Goal: Transaction & Acquisition: Purchase product/service

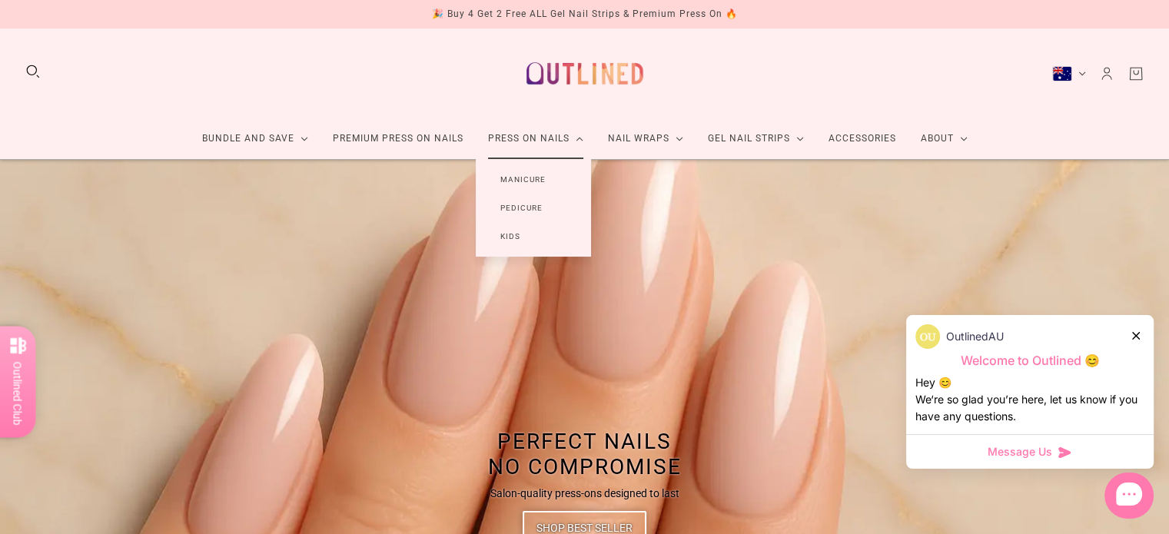
click at [525, 181] on link "Manicure" at bounding box center [523, 179] width 95 height 28
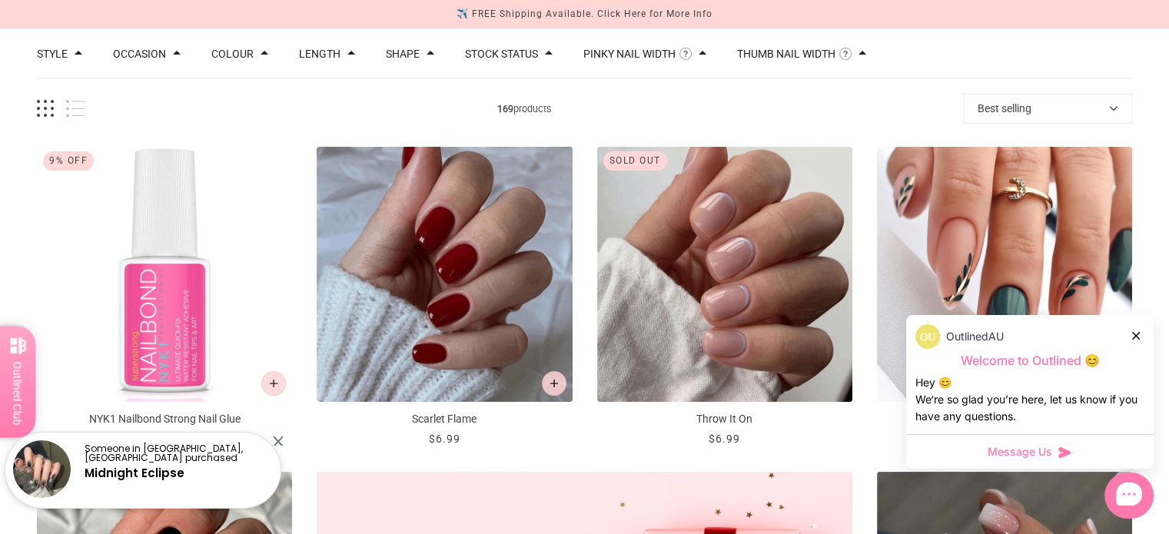
scroll to position [169, 0]
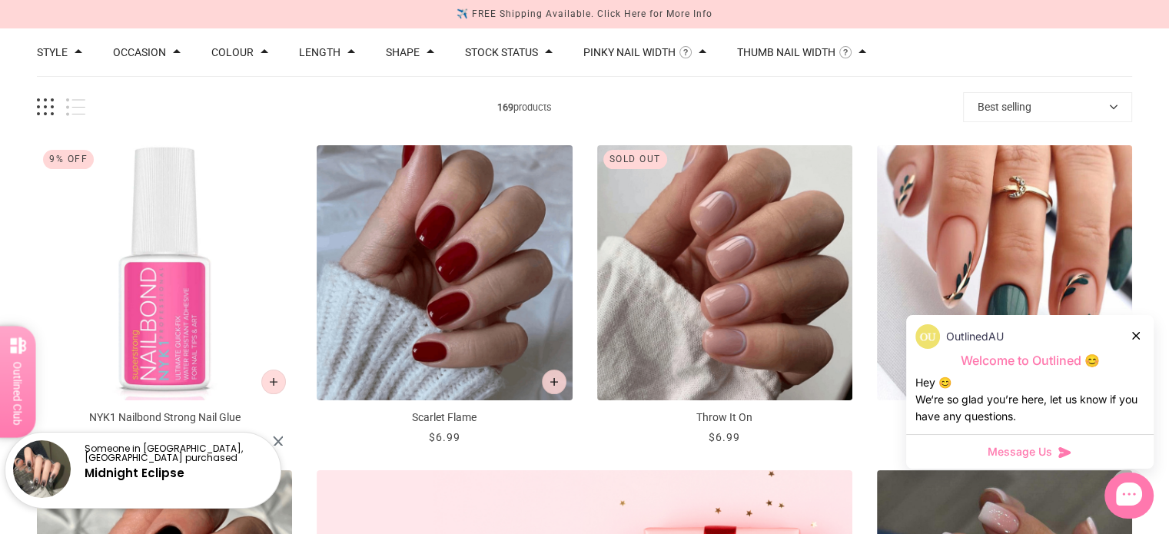
click at [1137, 337] on icon at bounding box center [1136, 336] width 8 height 8
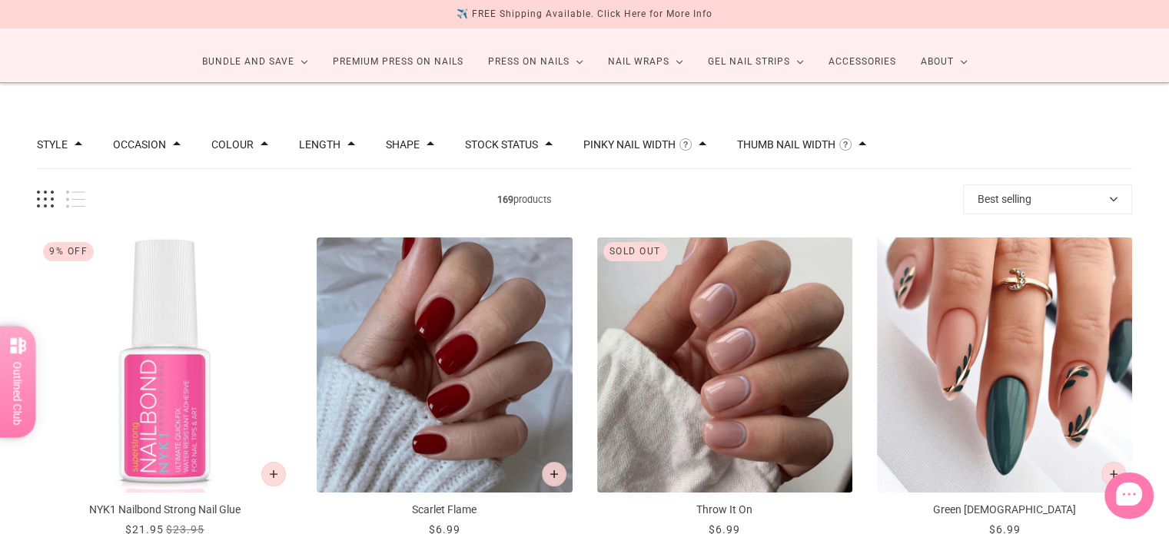
scroll to position [74, 0]
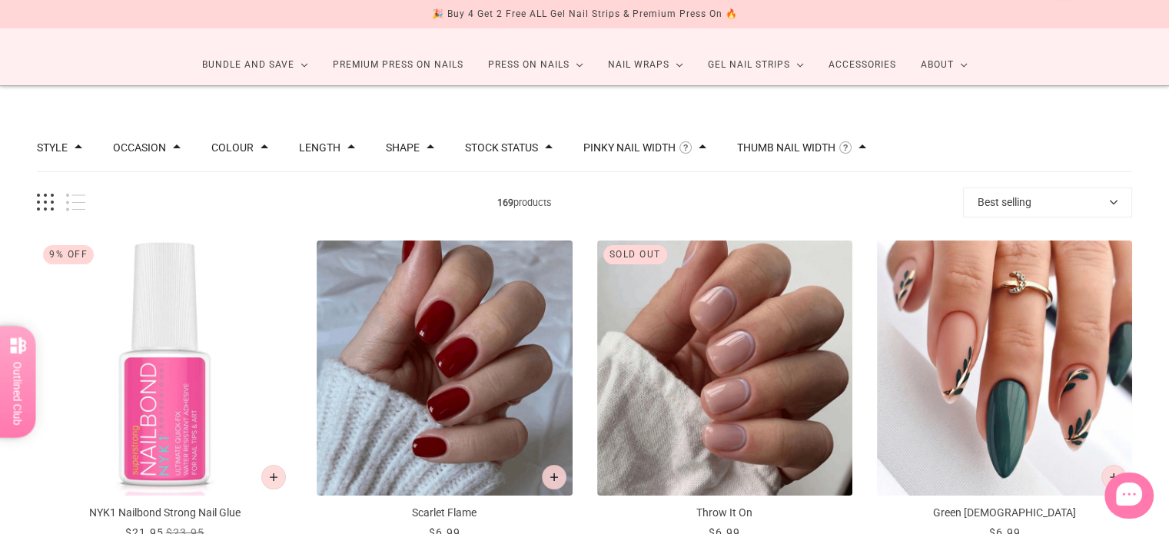
click at [228, 145] on button "Colour" at bounding box center [232, 147] width 42 height 11
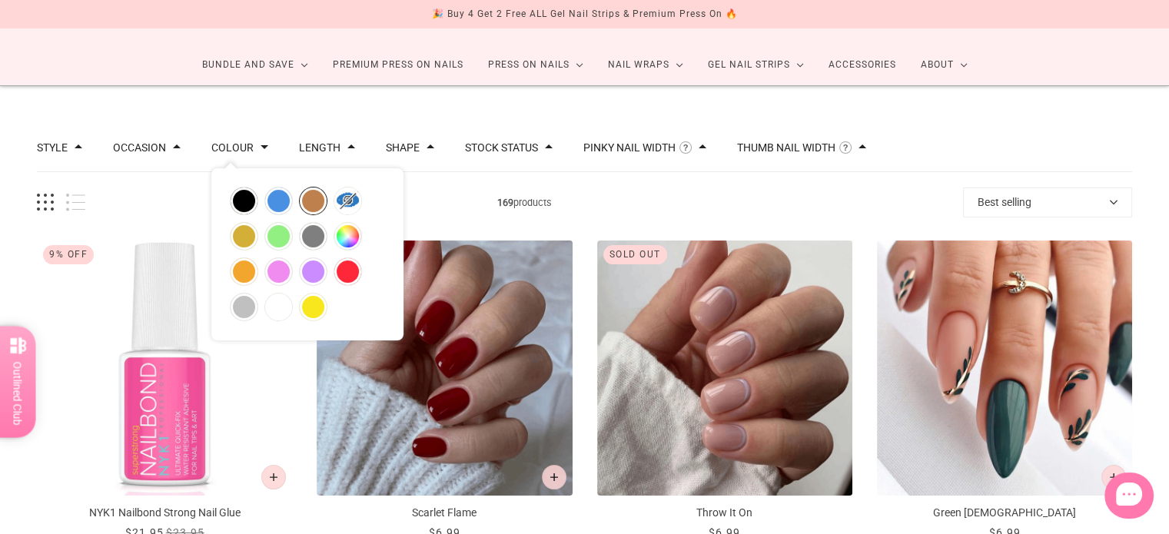
click at [314, 199] on button "brown" at bounding box center [313, 201] width 27 height 27
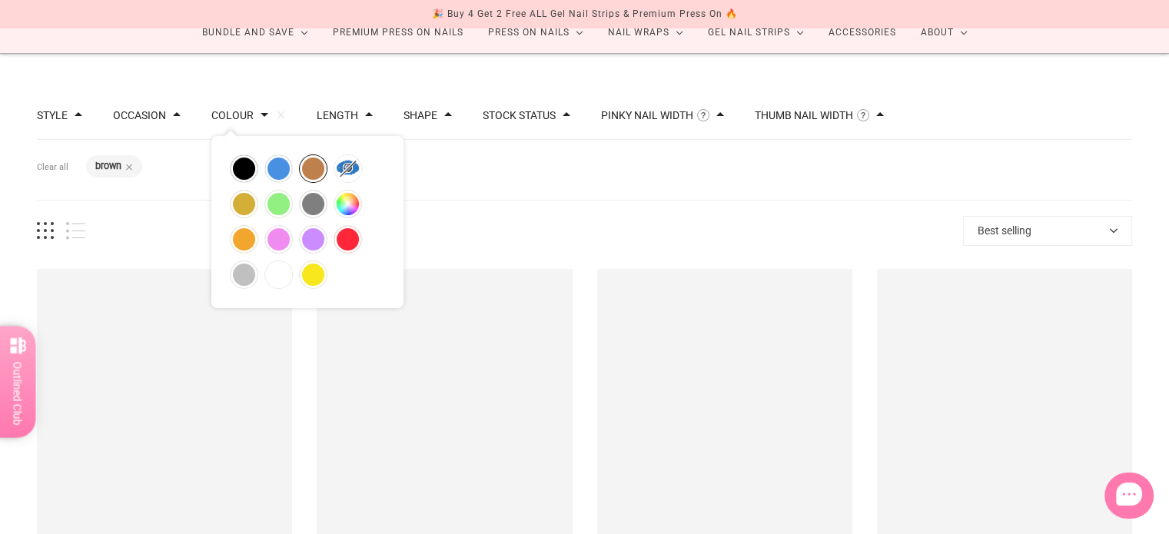
scroll to position [111, 0]
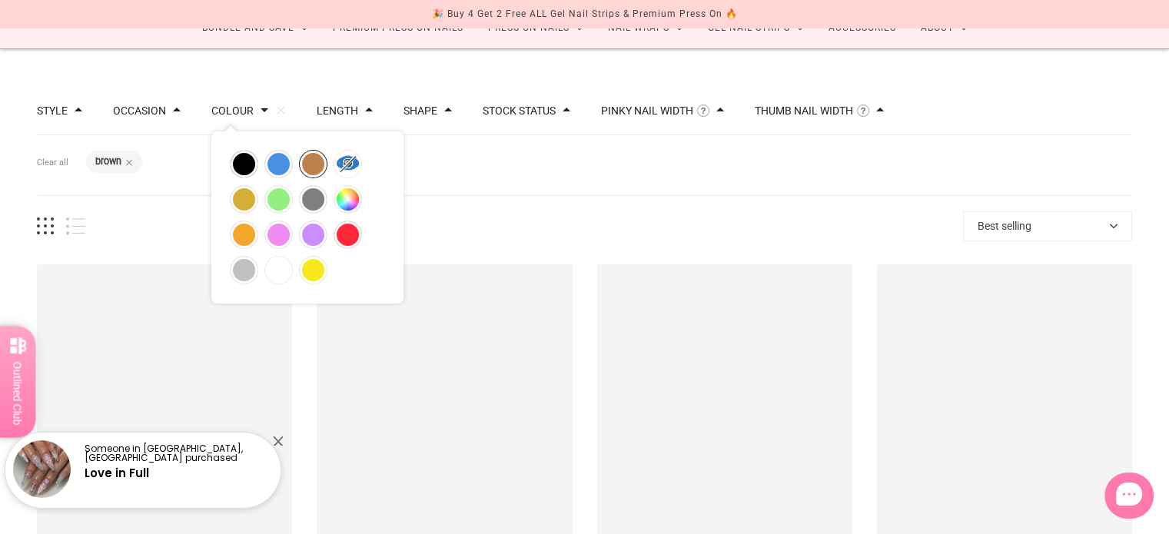
click at [553, 214] on div "Best selling Best selling Relevance Date: New to Old Date: Old to New Title: A-…" at bounding box center [584, 226] width 1095 height 30
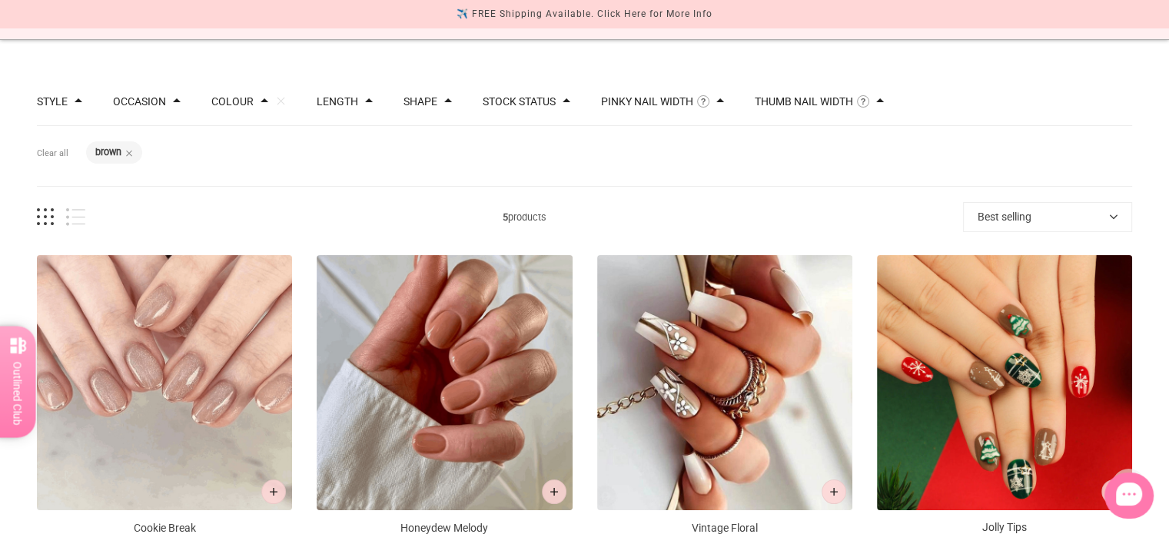
scroll to position [91, 0]
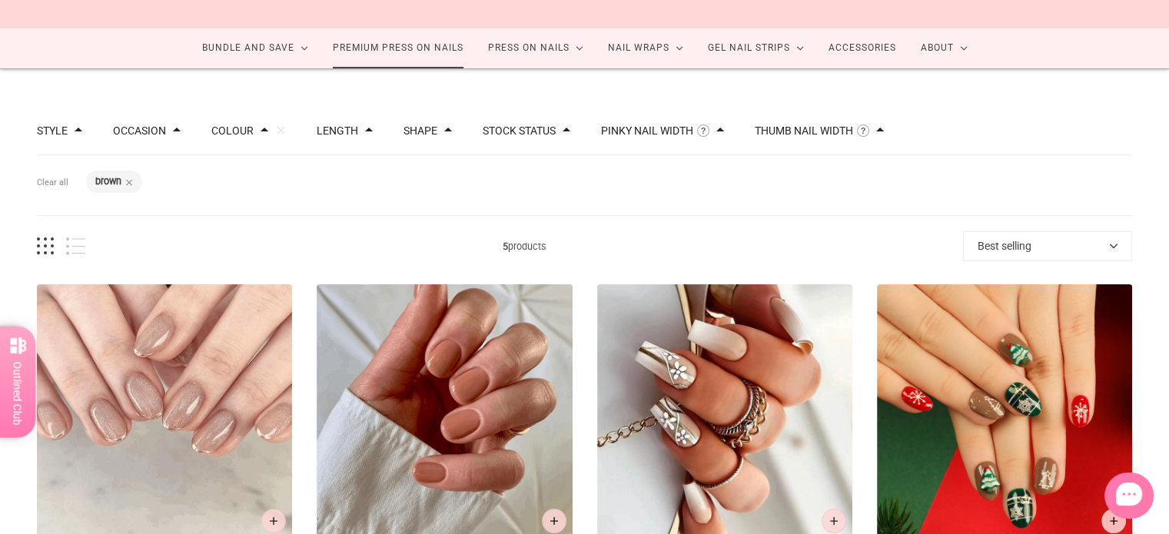
click at [410, 44] on link "Premium Press On Nails" at bounding box center [397, 48] width 155 height 41
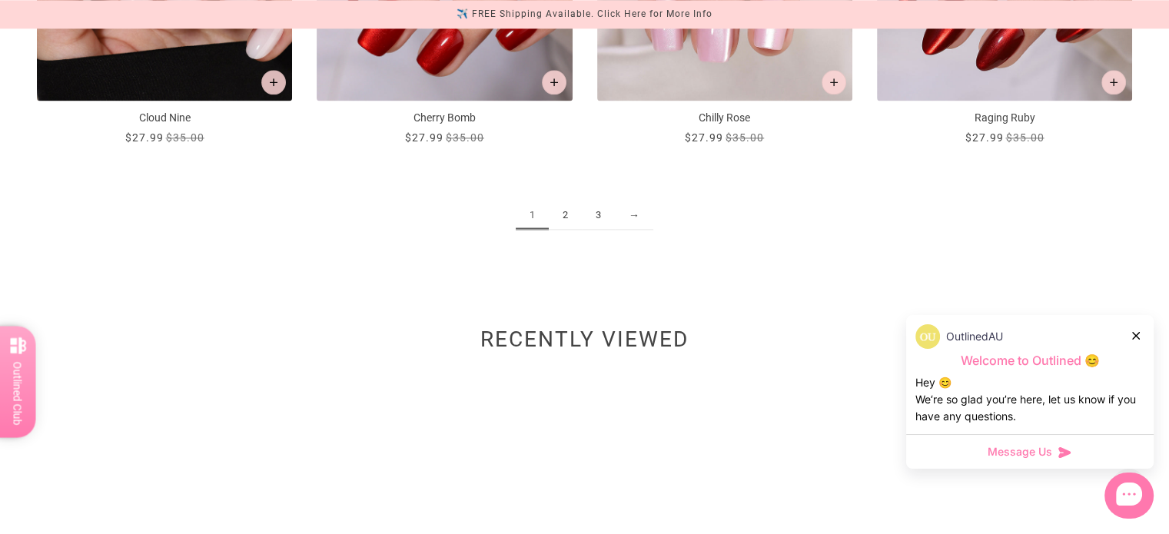
scroll to position [2105, 0]
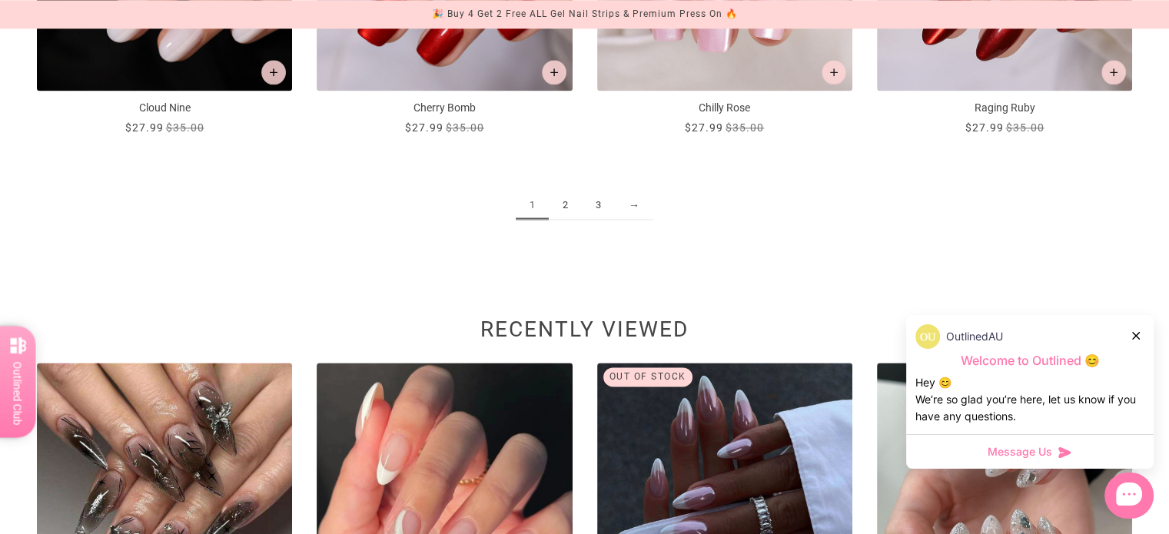
click at [570, 204] on link "2" at bounding box center [565, 205] width 33 height 28
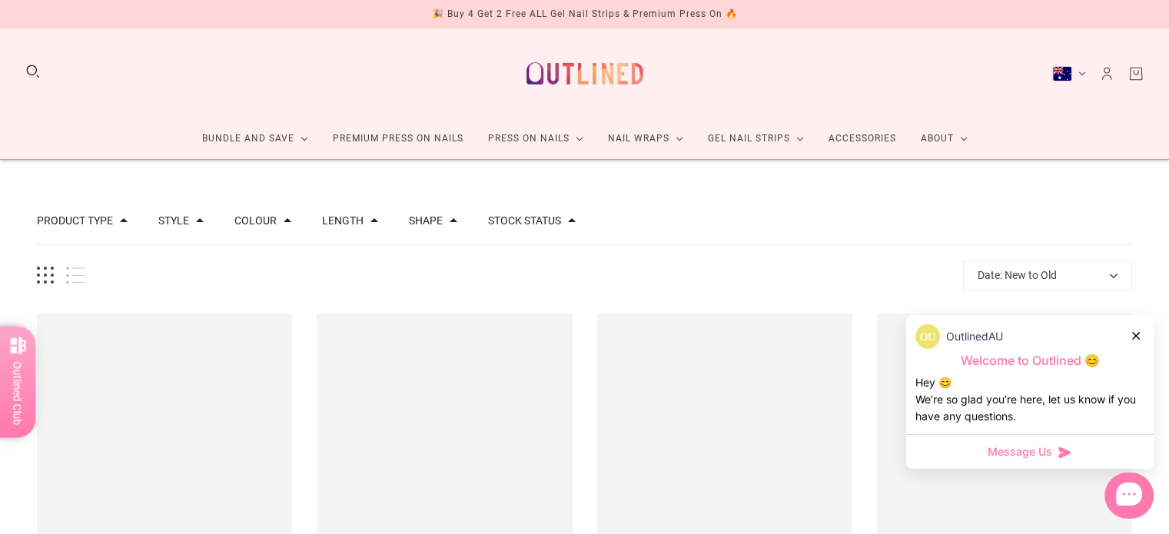
scroll to position [204, 0]
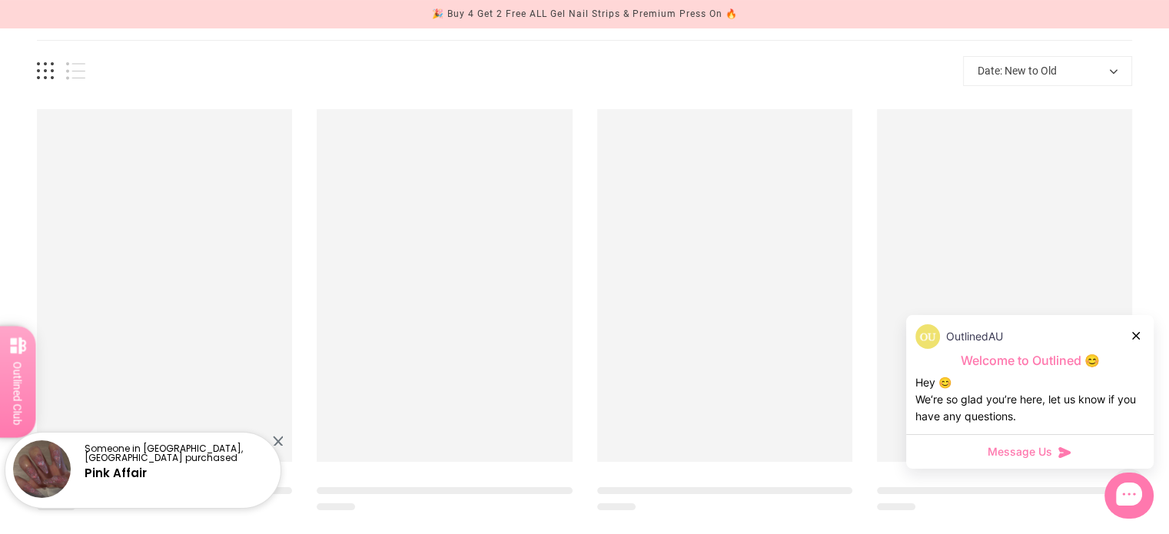
click at [1137, 337] on icon at bounding box center [1136, 336] width 8 height 8
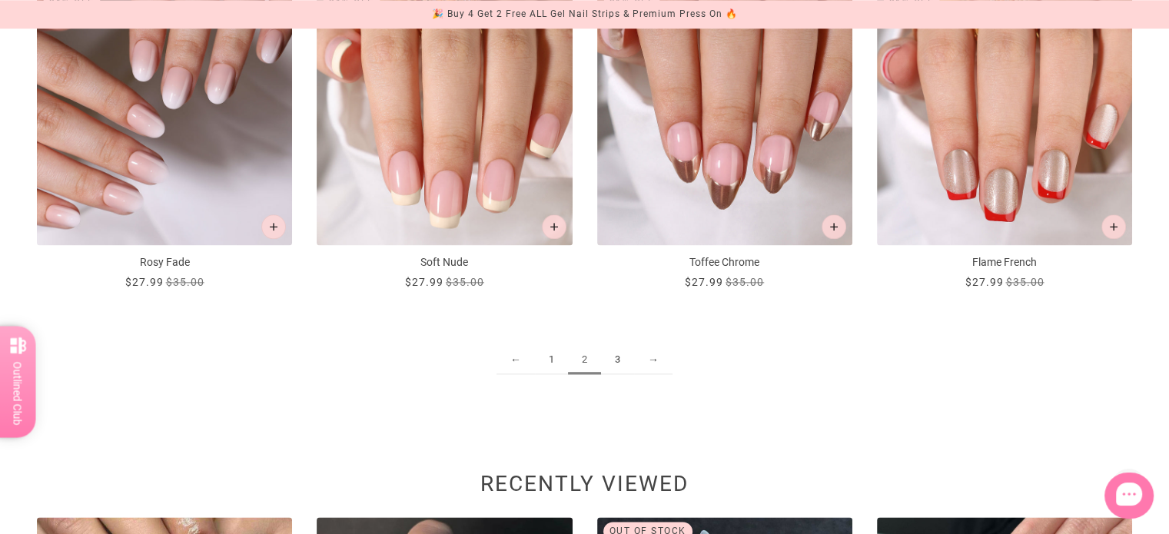
scroll to position [1970, 0]
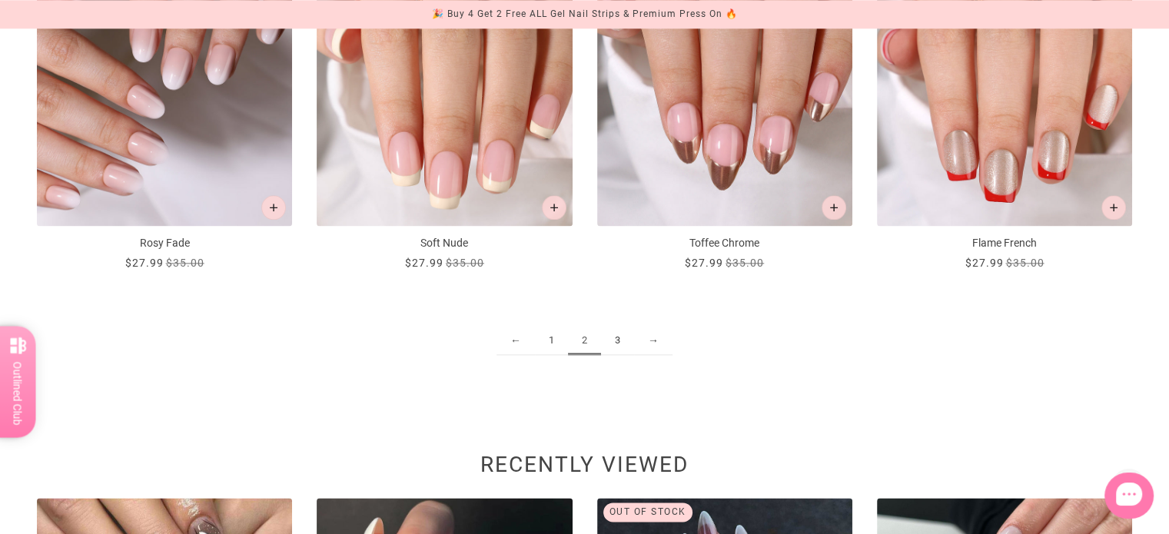
click at [615, 340] on link "3" at bounding box center [617, 341] width 33 height 28
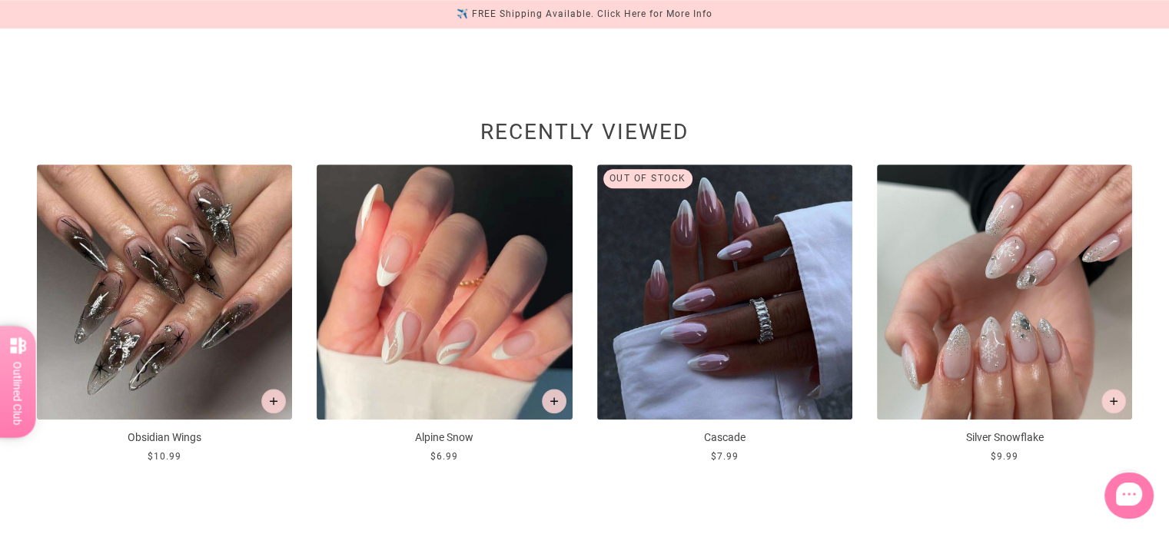
scroll to position [1306, 0]
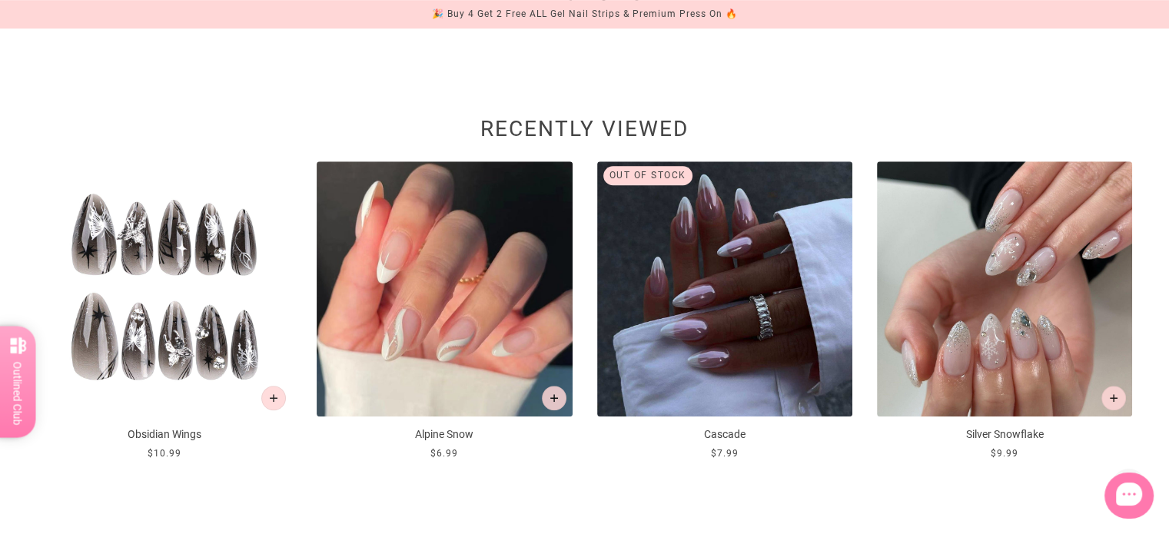
click at [188, 276] on img at bounding box center [164, 288] width 255 height 255
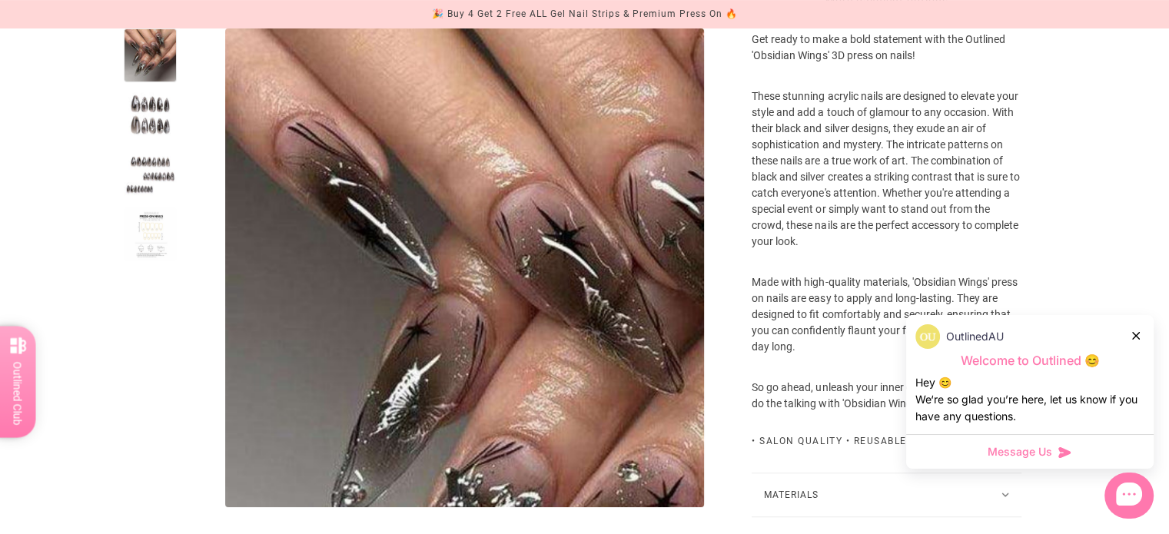
scroll to position [513, 0]
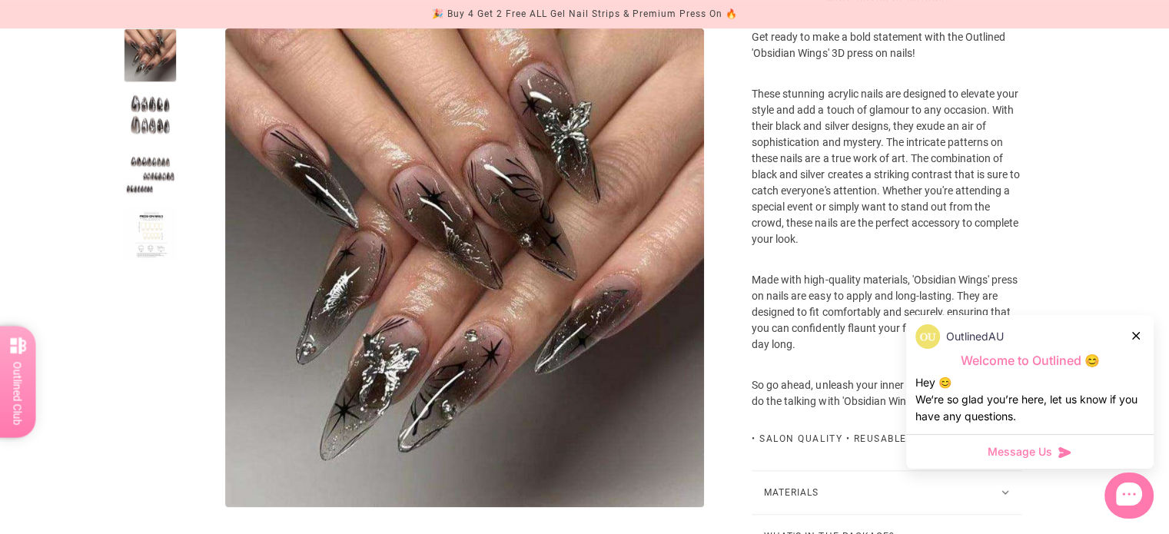
click at [140, 103] on div at bounding box center [151, 115] width 54 height 54
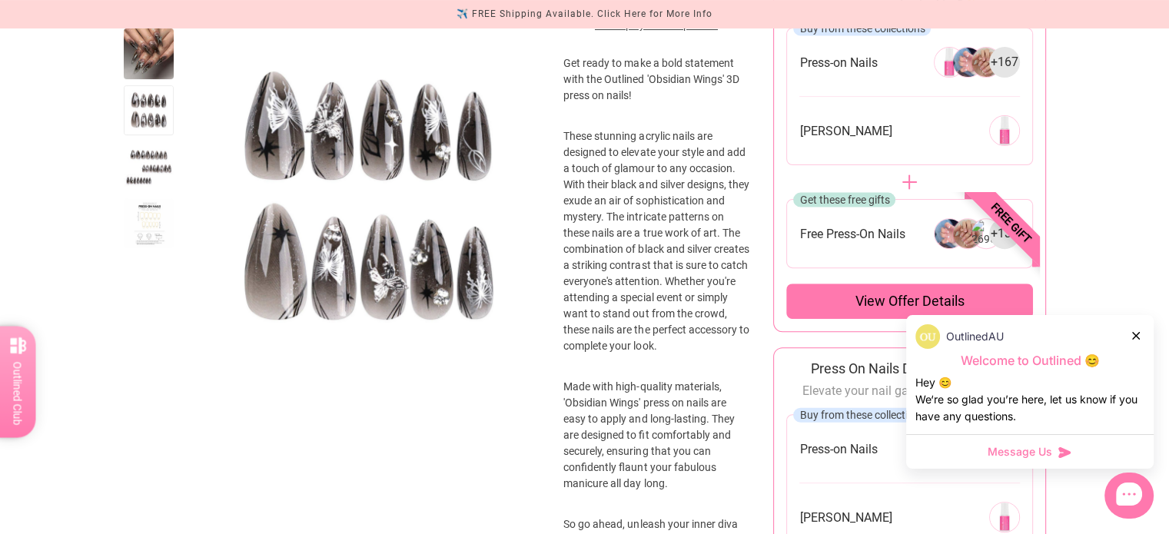
click at [144, 188] on div at bounding box center [149, 166] width 51 height 51
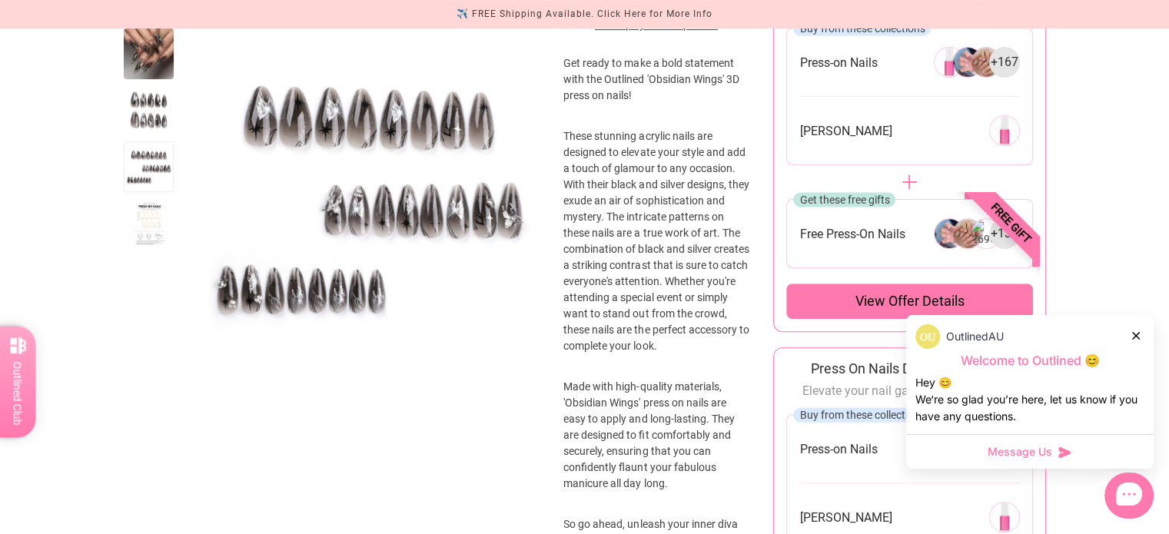
click at [150, 221] on div at bounding box center [149, 223] width 51 height 51
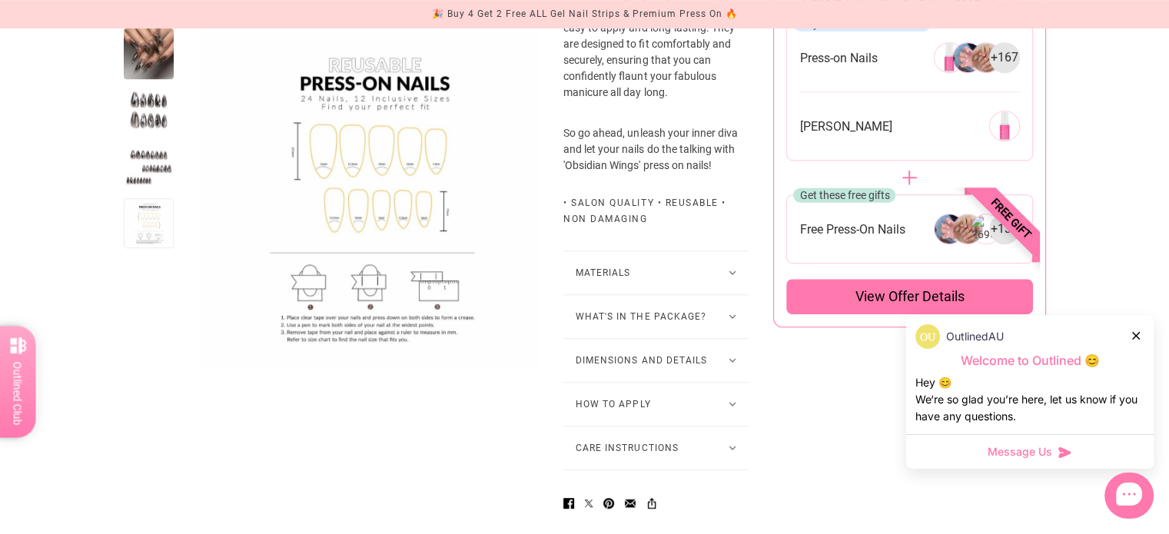
scroll to position [905, 0]
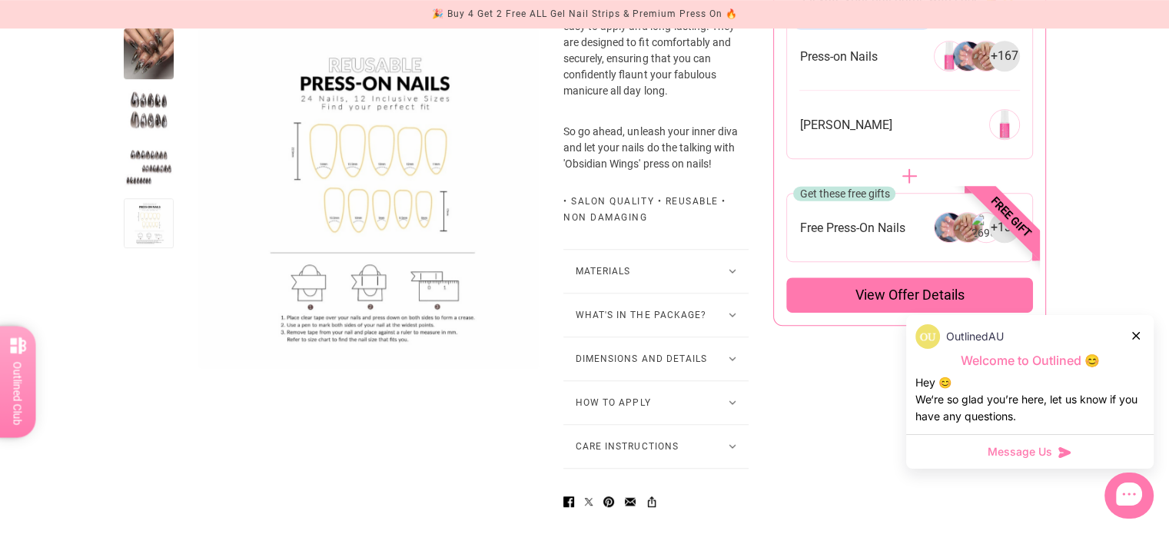
click at [1137, 336] on icon at bounding box center [1136, 336] width 8 height 8
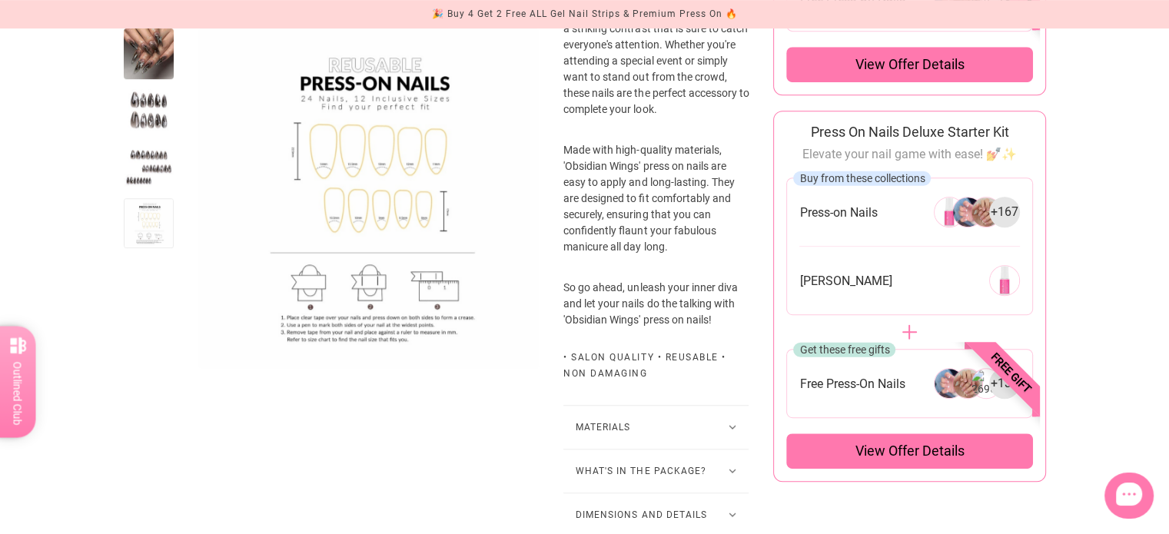
scroll to position [0, 0]
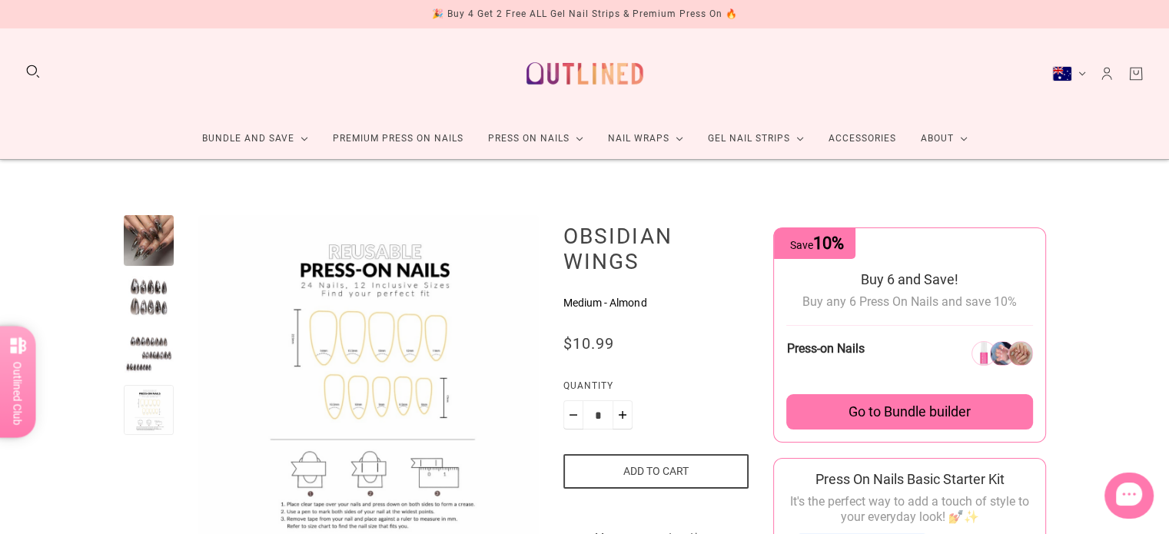
click at [158, 241] on div at bounding box center [149, 240] width 51 height 51
